Goal: Information Seeking & Learning: Find specific fact

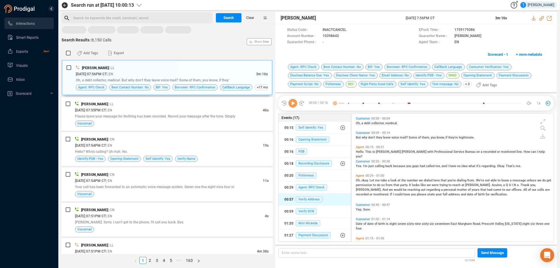
scroll to position [127, 199]
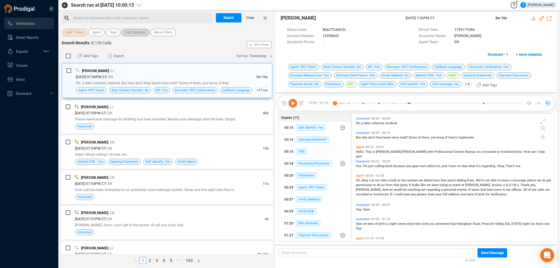
click at [133, 34] on span "Call Duration" at bounding box center [135, 32] width 21 height 7
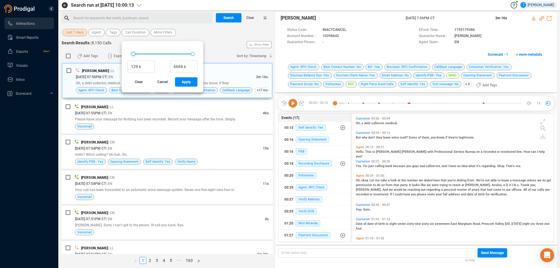
type input "225 s"
click at [134, 55] on div at bounding box center [134, 54] width 4 height 4
click at [185, 84] on span "Apply" at bounding box center [186, 81] width 9 height 9
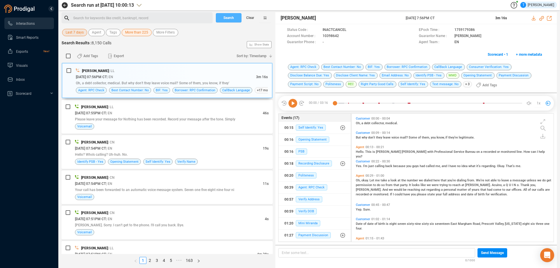
click at [230, 18] on span "Search" at bounding box center [229, 17] width 11 height 9
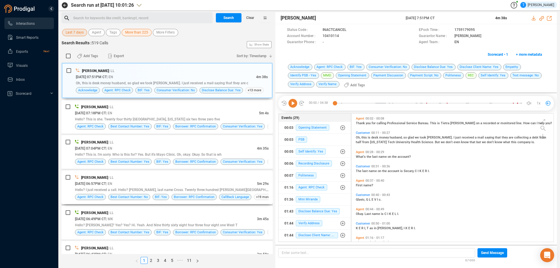
click at [208, 180] on div "[PERSON_NAME] | LL" at bounding box center [172, 178] width 194 height 6
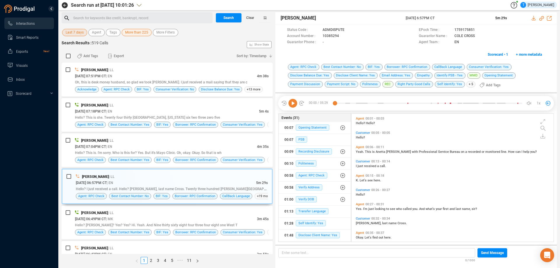
click at [293, 105] on icon at bounding box center [293, 103] width 9 height 9
click at [293, 104] on icon at bounding box center [293, 103] width 9 height 9
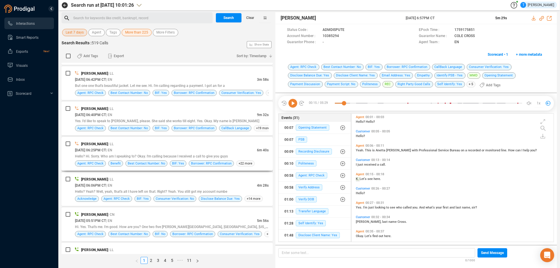
scroll to position [175, 0]
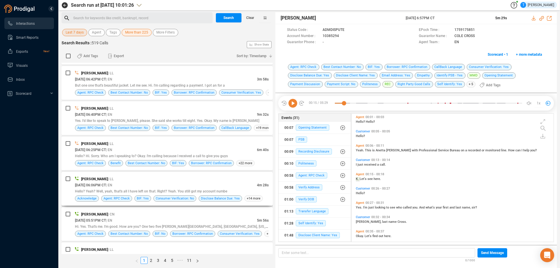
click at [206, 184] on div "[DATE] 06:06PM CT | EN" at bounding box center [166, 185] width 182 height 6
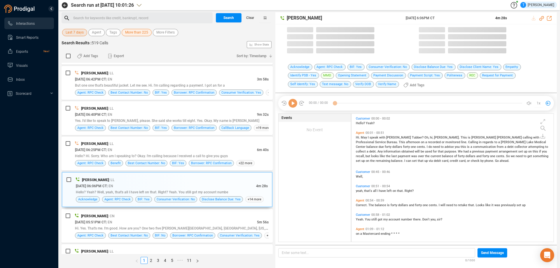
scroll to position [127, 199]
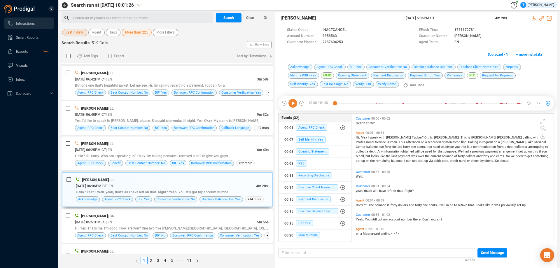
click at [292, 105] on icon at bounding box center [293, 103] width 9 height 9
click at [293, 104] on icon at bounding box center [293, 103] width 9 height 9
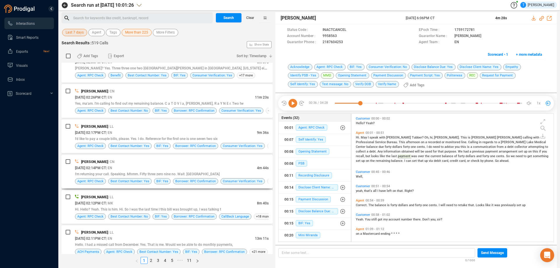
scroll to position [1576, 0]
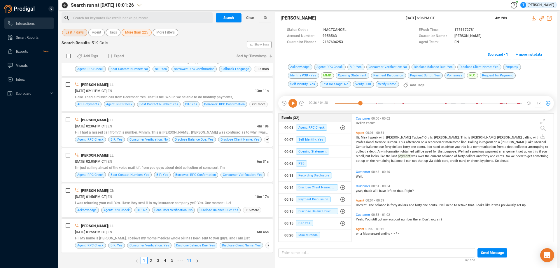
click at [188, 260] on link "11" at bounding box center [189, 260] width 8 height 6
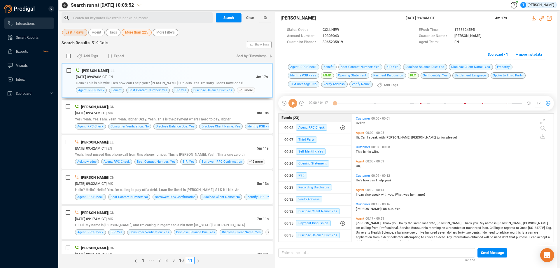
scroll to position [127, 199]
click at [137, 34] on span "More than 225" at bounding box center [136, 32] width 23 height 7
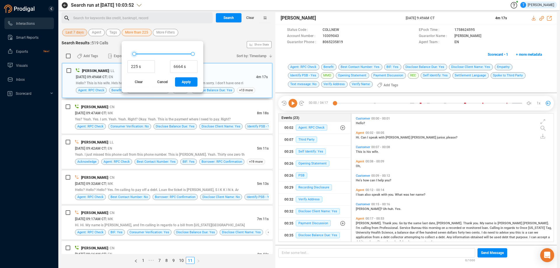
type input "161 s"
click at [133, 54] on div at bounding box center [134, 54] width 4 height 4
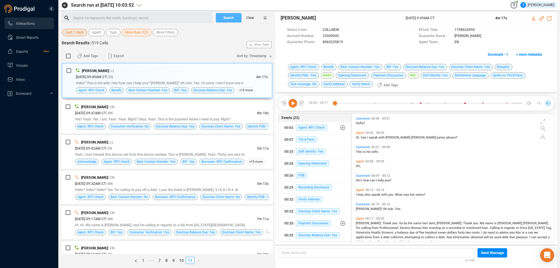
click at [233, 18] on span "Search" at bounding box center [229, 17] width 11 height 9
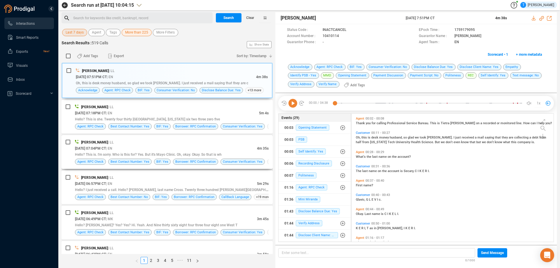
click at [200, 142] on div "[PERSON_NAME] | LL" at bounding box center [172, 142] width 194 height 6
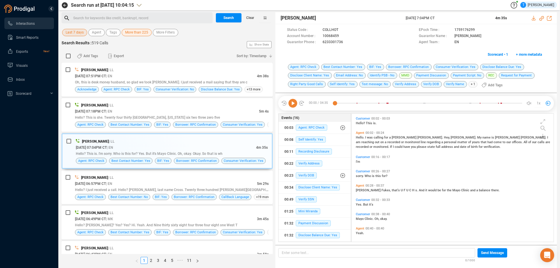
click at [293, 105] on icon at bounding box center [293, 103] width 9 height 9
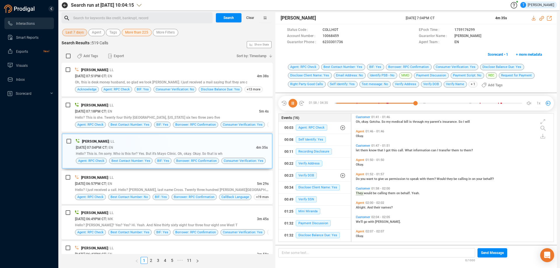
scroll to position [298, 0]
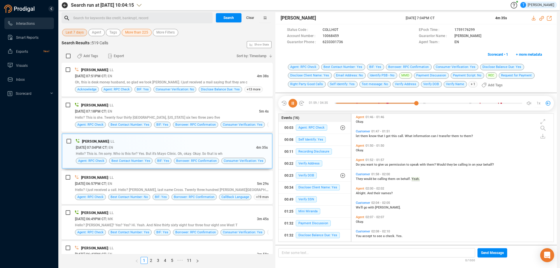
click at [296, 105] on icon at bounding box center [293, 103] width 9 height 9
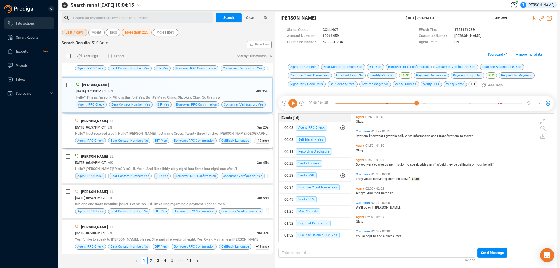
scroll to position [58, 0]
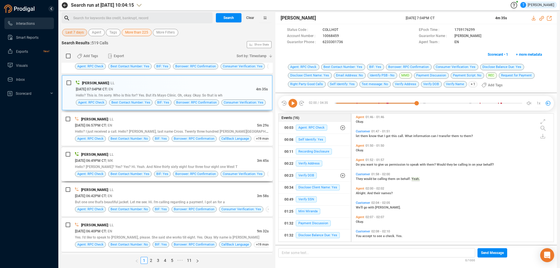
click at [225, 161] on div "[DATE] 06:49PM CT | MK" at bounding box center [166, 161] width 182 height 6
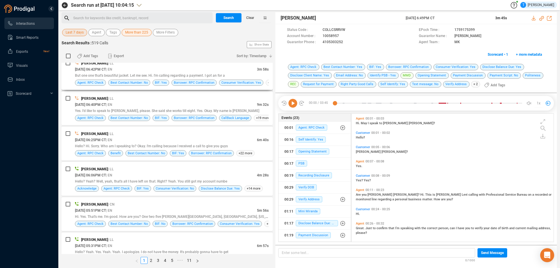
scroll to position [204, 0]
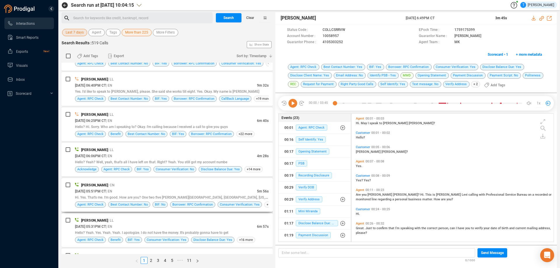
click at [177, 190] on div "[DATE] 05:51PM CT | EN" at bounding box center [166, 191] width 182 height 6
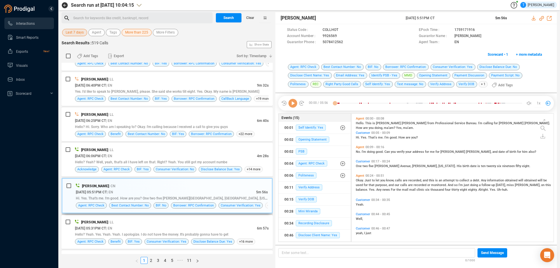
scroll to position [127, 199]
click at [292, 104] on icon at bounding box center [293, 103] width 9 height 9
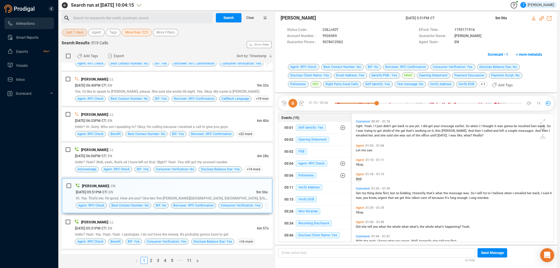
scroll to position [151, 0]
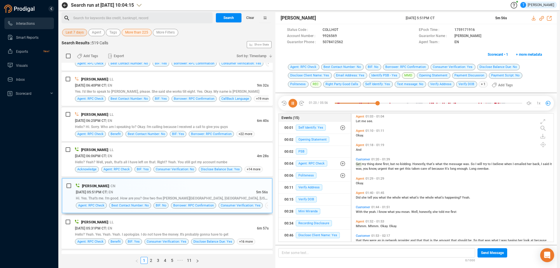
click at [294, 104] on icon at bounding box center [293, 103] width 9 height 9
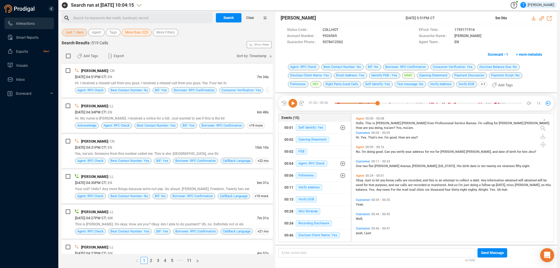
scroll to position [524, 0]
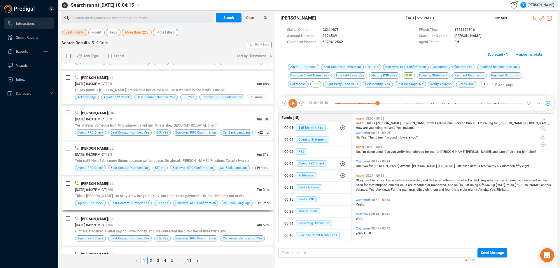
click at [222, 181] on div "[PERSON_NAME] | LL" at bounding box center [172, 184] width 194 height 6
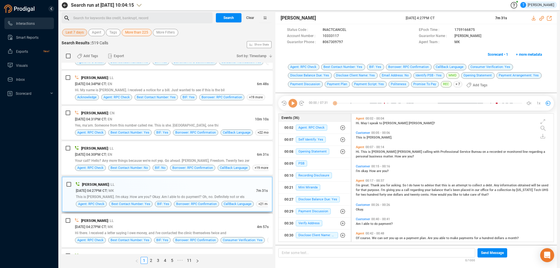
scroll to position [127, 199]
click at [292, 102] on icon at bounding box center [293, 103] width 9 height 9
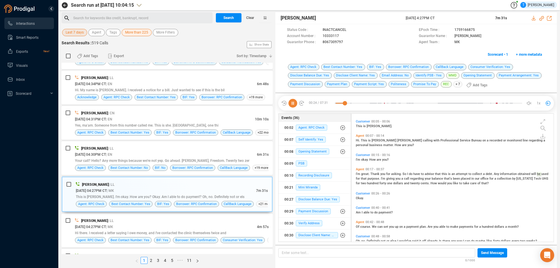
click at [293, 102] on icon at bounding box center [293, 103] width 9 height 9
drag, startPoint x: 346, startPoint y: 104, endPoint x: 323, endPoint y: 106, distance: 22.6
click at [323, 106] on div "00:00 / 07:31 00:02 1x" at bounding box center [416, 103] width 276 height 15
click at [294, 103] on icon at bounding box center [293, 103] width 9 height 9
click at [294, 105] on icon at bounding box center [293, 103] width 9 height 9
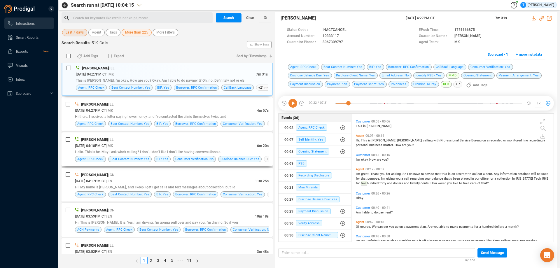
scroll to position [639, 0]
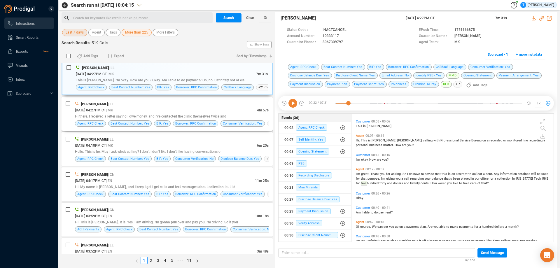
click at [200, 109] on div "[DATE] 04:27PM CT | MK" at bounding box center [166, 110] width 182 height 6
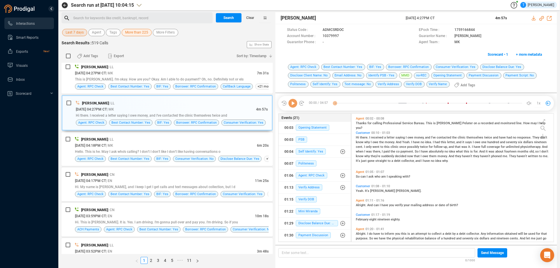
scroll to position [127, 199]
click at [294, 104] on icon at bounding box center [293, 103] width 9 height 9
click at [294, 103] on icon at bounding box center [293, 103] width 9 height 9
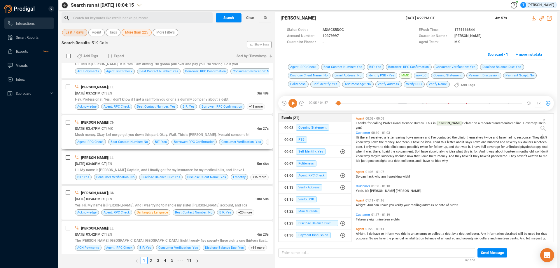
scroll to position [814, 0]
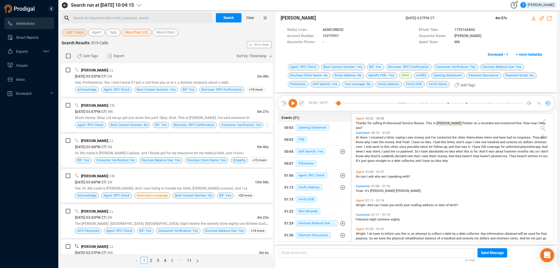
click at [172, 262] on link "5" at bounding box center [172, 260] width 6 height 6
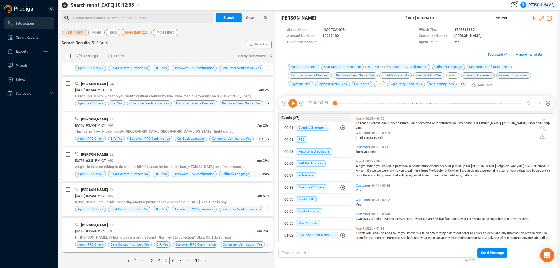
scroll to position [117, 0]
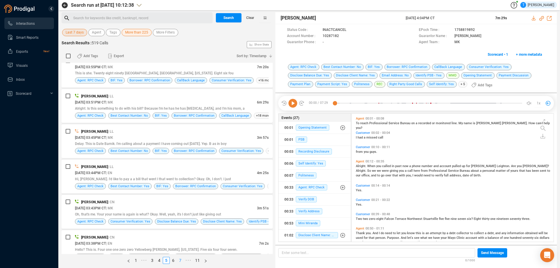
click at [182, 260] on link "7" at bounding box center [180, 260] width 6 height 6
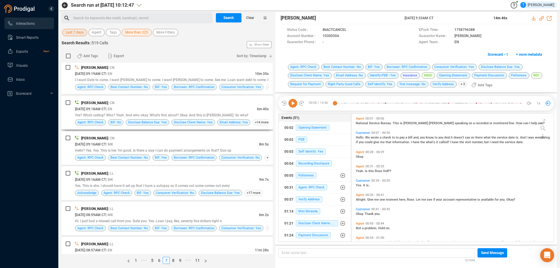
scroll to position [88, 0]
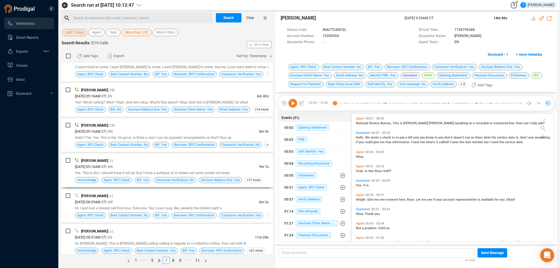
click at [203, 164] on div "[DATE] 09:16AM CT | MK" at bounding box center [167, 167] width 184 height 6
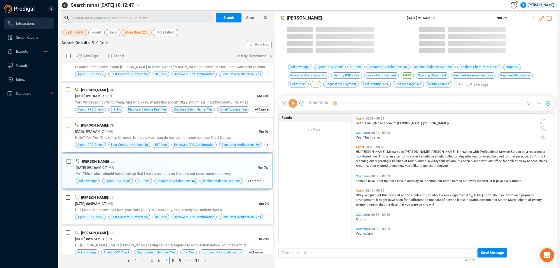
scroll to position [127, 199]
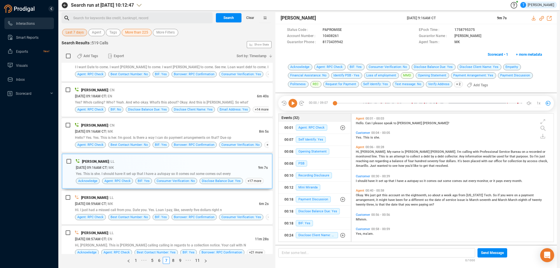
click at [293, 105] on icon at bounding box center [293, 103] width 9 height 9
click at [293, 101] on icon at bounding box center [293, 103] width 9 height 9
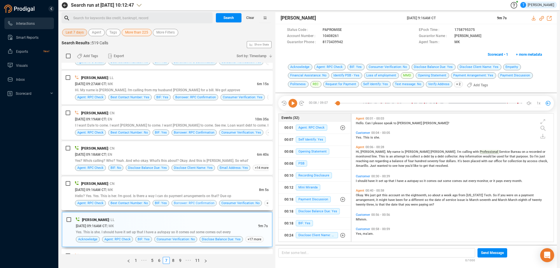
scroll to position [0, 0]
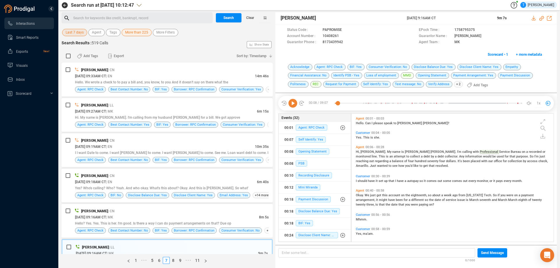
click at [138, 34] on span "More than 225" at bounding box center [136, 32] width 23 height 7
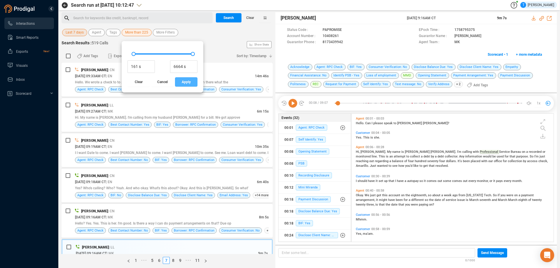
click at [182, 85] on span "Apply" at bounding box center [186, 81] width 9 height 9
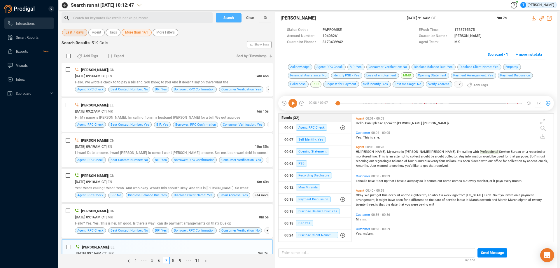
click at [222, 20] on button "Search" at bounding box center [229, 17] width 26 height 9
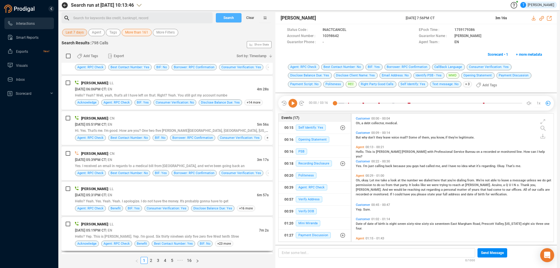
scroll to position [379, 0]
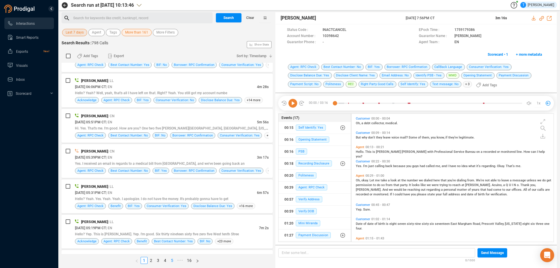
click at [173, 260] on link "5" at bounding box center [172, 260] width 6 height 6
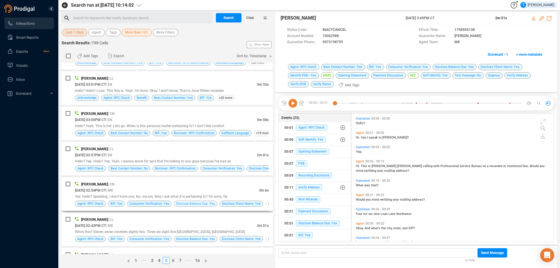
scroll to position [350, 0]
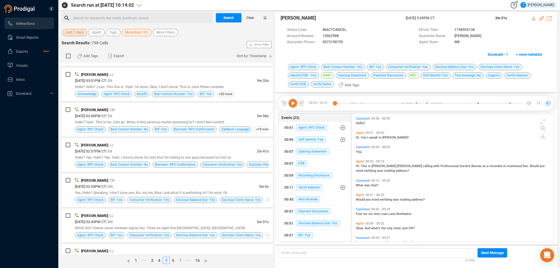
click at [180, 260] on link "7" at bounding box center [180, 260] width 6 height 6
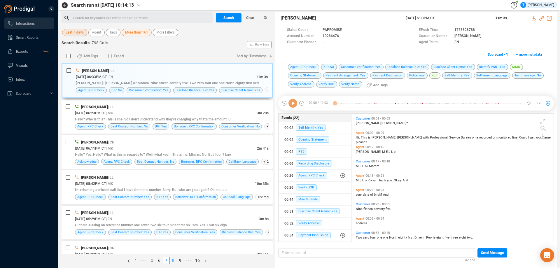
scroll to position [127, 199]
click at [160, 261] on link "6" at bounding box center [159, 260] width 6 height 6
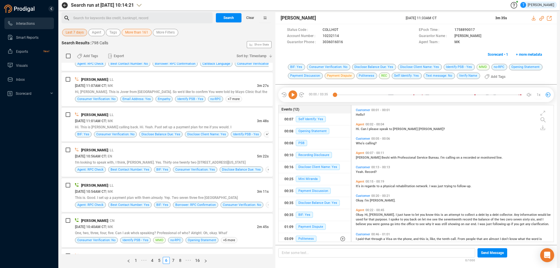
scroll to position [146, 0]
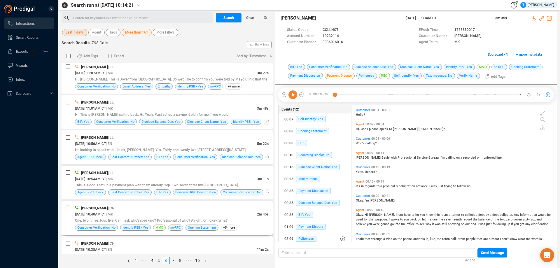
click at [165, 209] on div "[PERSON_NAME] | CN" at bounding box center [172, 208] width 194 height 6
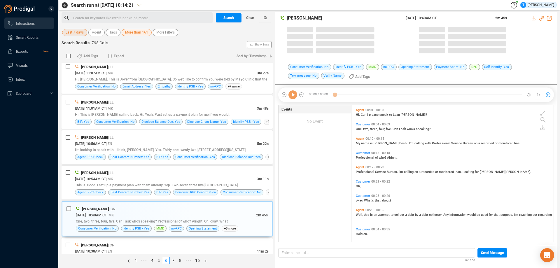
scroll to position [135, 199]
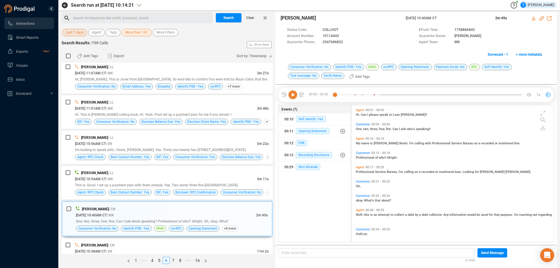
click at [292, 96] on icon at bounding box center [293, 94] width 9 height 9
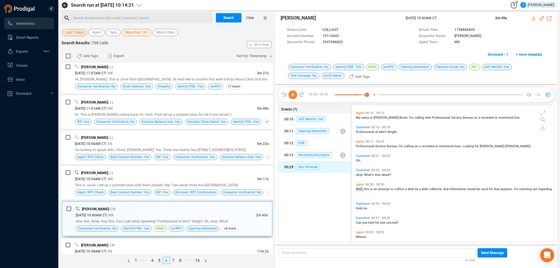
scroll to position [32, 0]
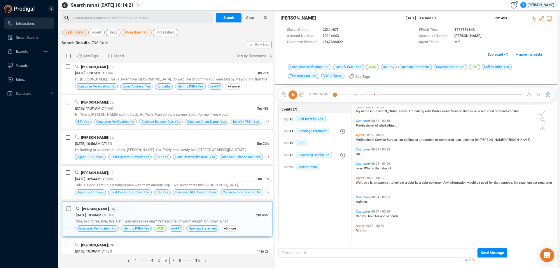
click at [292, 94] on icon at bounding box center [293, 94] width 9 height 9
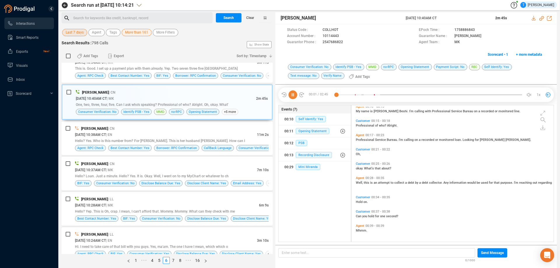
scroll to position [0, 0]
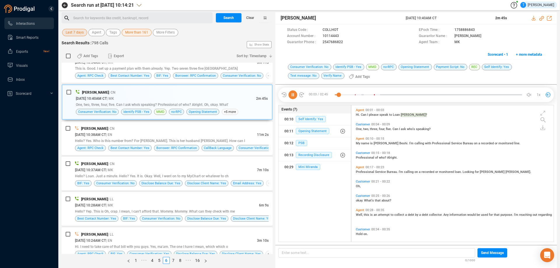
click at [293, 94] on icon at bounding box center [293, 94] width 9 height 9
click at [170, 164] on div "[PERSON_NAME] | CN" at bounding box center [172, 164] width 194 height 6
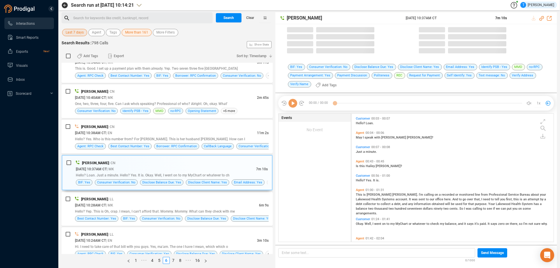
scroll to position [127, 199]
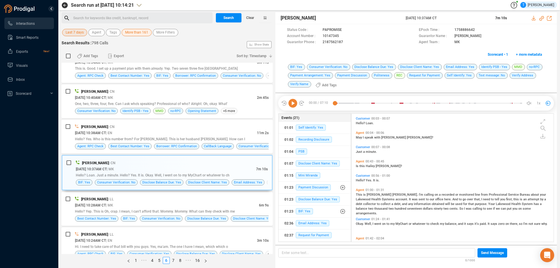
click at [294, 102] on icon at bounding box center [293, 103] width 9 height 9
click at [295, 104] on icon at bounding box center [293, 103] width 9 height 9
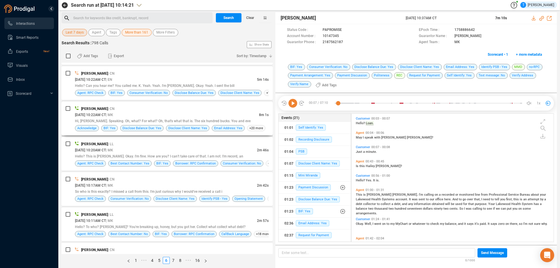
scroll to position [465, 0]
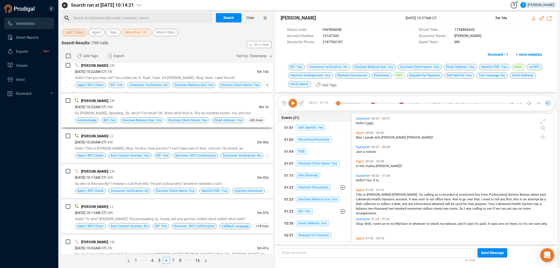
click at [183, 107] on div "[DATE] 10:22AM CT | MK" at bounding box center [167, 107] width 184 height 6
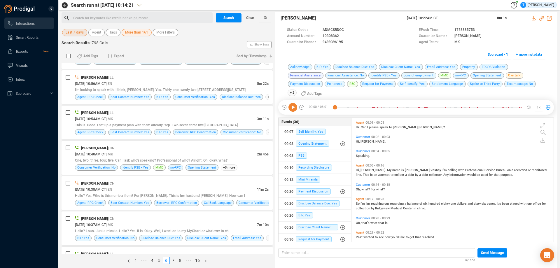
scroll to position [113, 0]
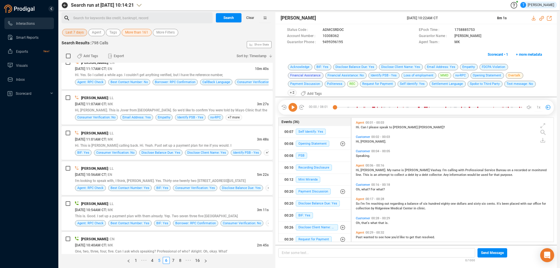
click at [159, 260] on link "5" at bounding box center [159, 260] width 6 height 6
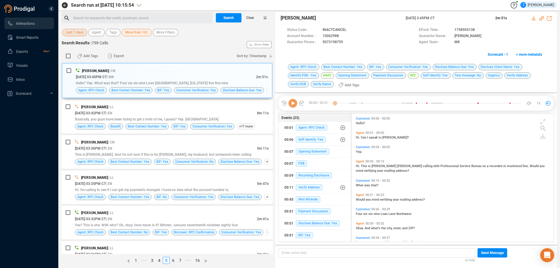
scroll to position [127, 199]
click at [159, 217] on div "[DATE] 03:32PM CT | EN" at bounding box center [166, 219] width 182 height 6
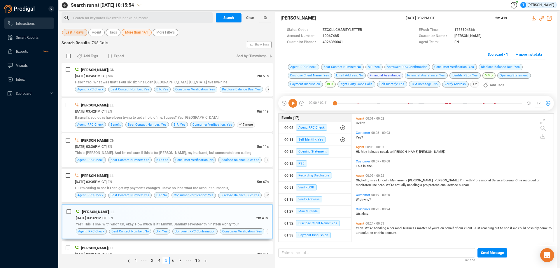
click at [295, 102] on icon at bounding box center [293, 103] width 9 height 9
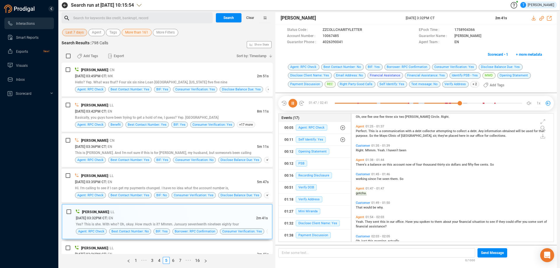
scroll to position [293, 0]
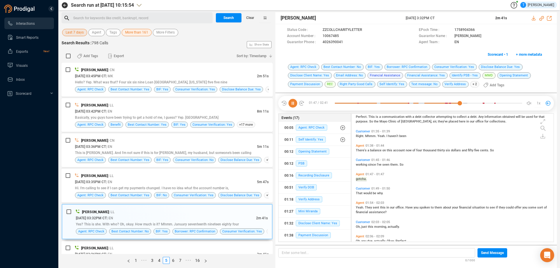
click at [292, 103] on icon at bounding box center [293, 103] width 9 height 9
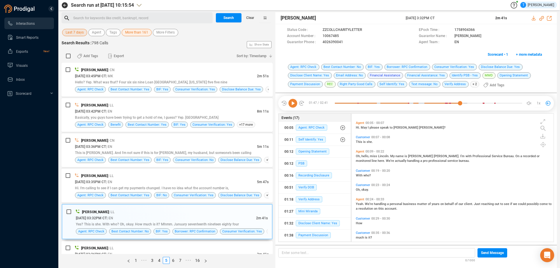
scroll to position [0, 0]
